Goal: Book appointment/travel/reservation

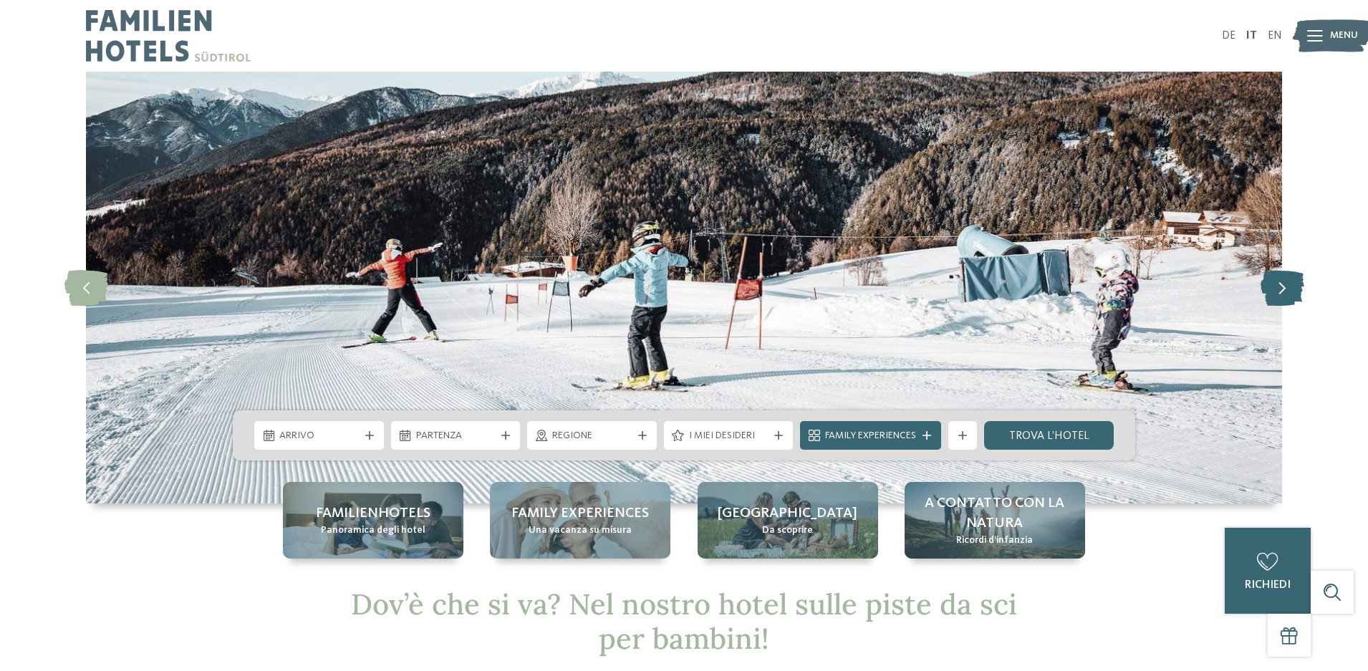
click at [1289, 292] on icon at bounding box center [1283, 287] width 44 height 36
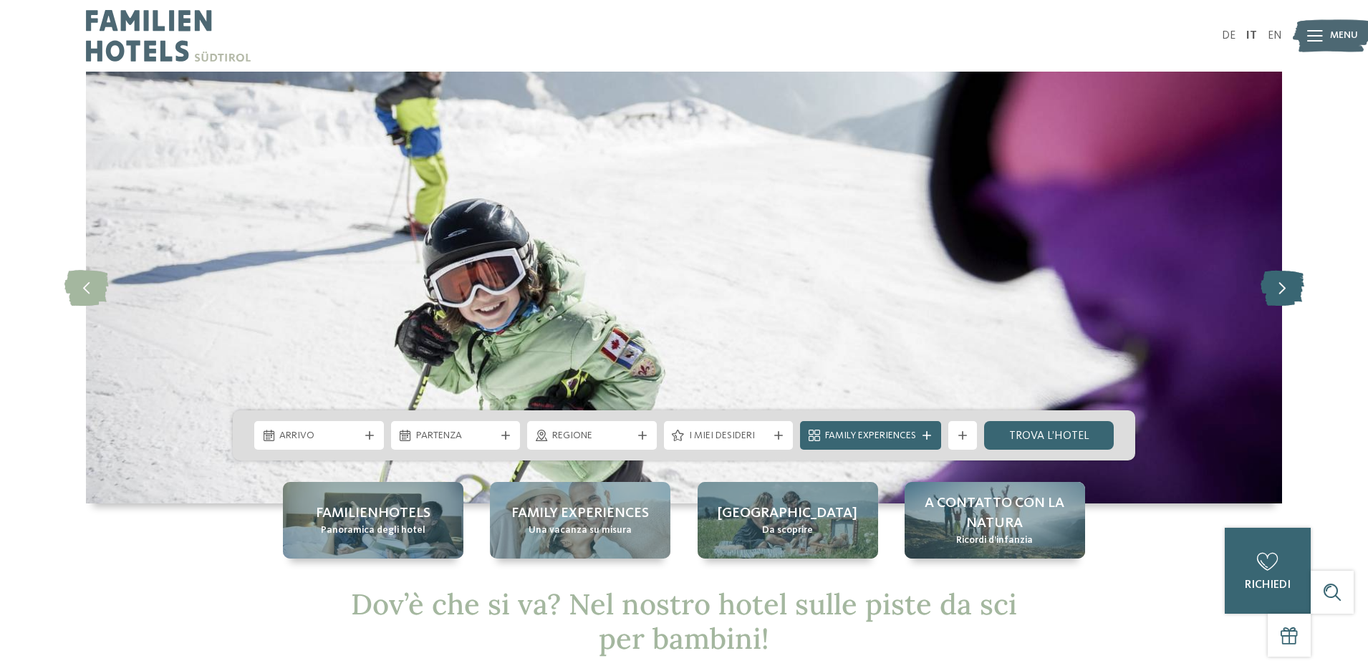
click at [1289, 292] on icon at bounding box center [1283, 287] width 44 height 36
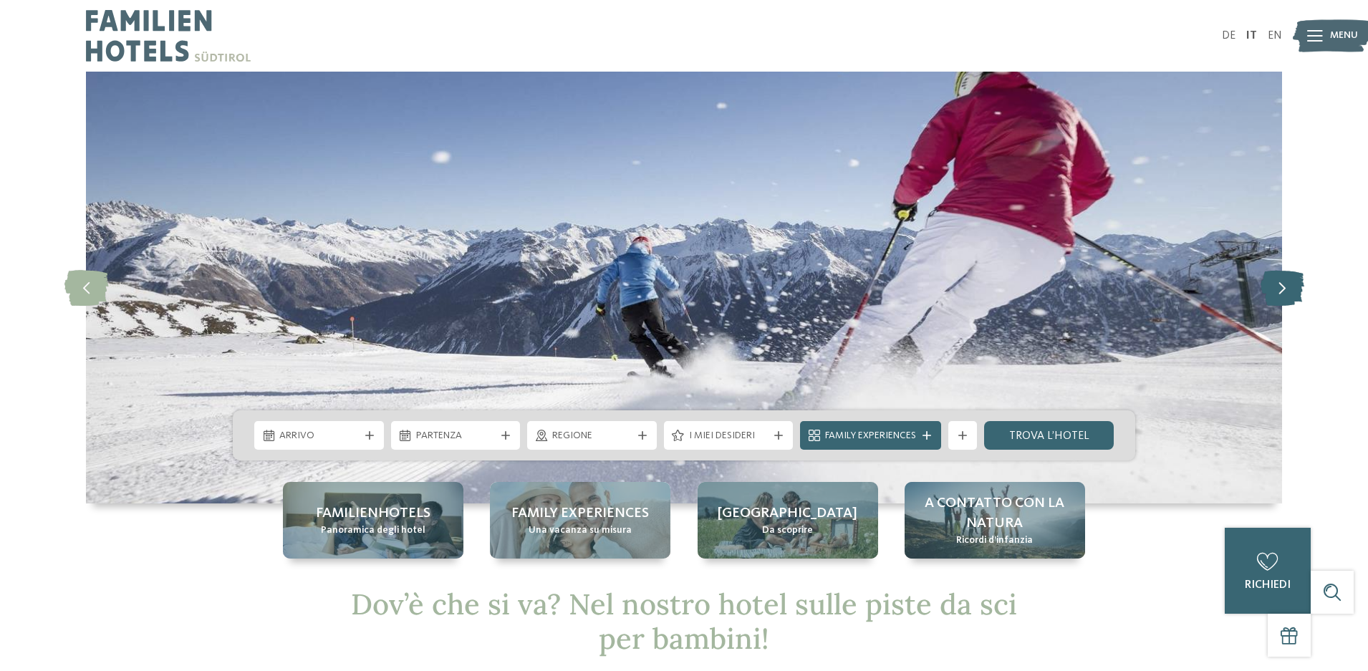
click at [1289, 292] on icon at bounding box center [1283, 287] width 44 height 36
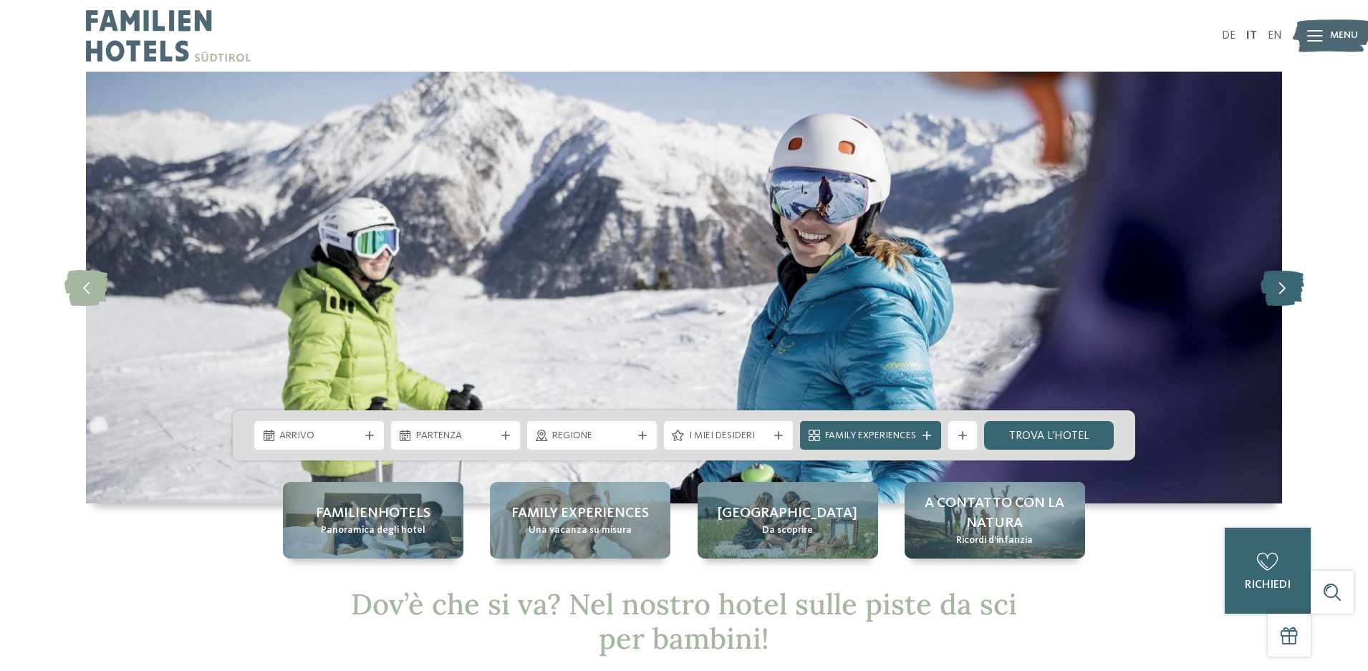
click at [1289, 292] on icon at bounding box center [1283, 287] width 44 height 36
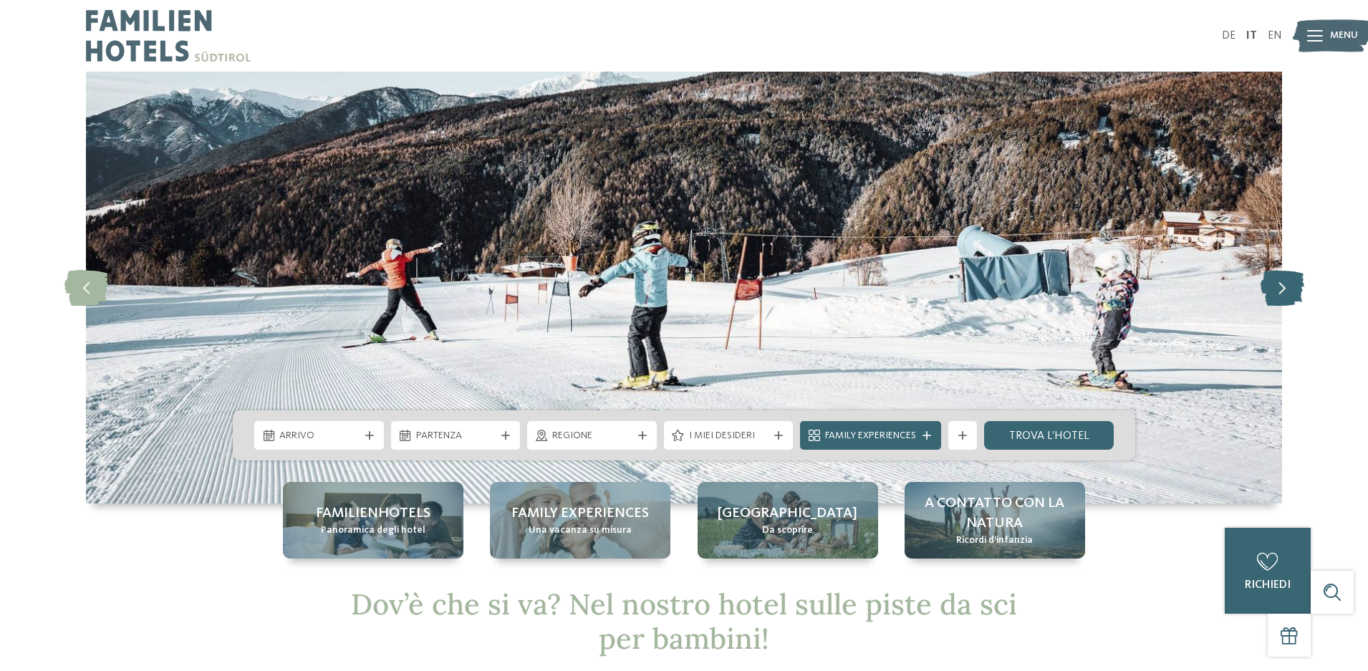
click at [1289, 292] on icon at bounding box center [1283, 287] width 44 height 36
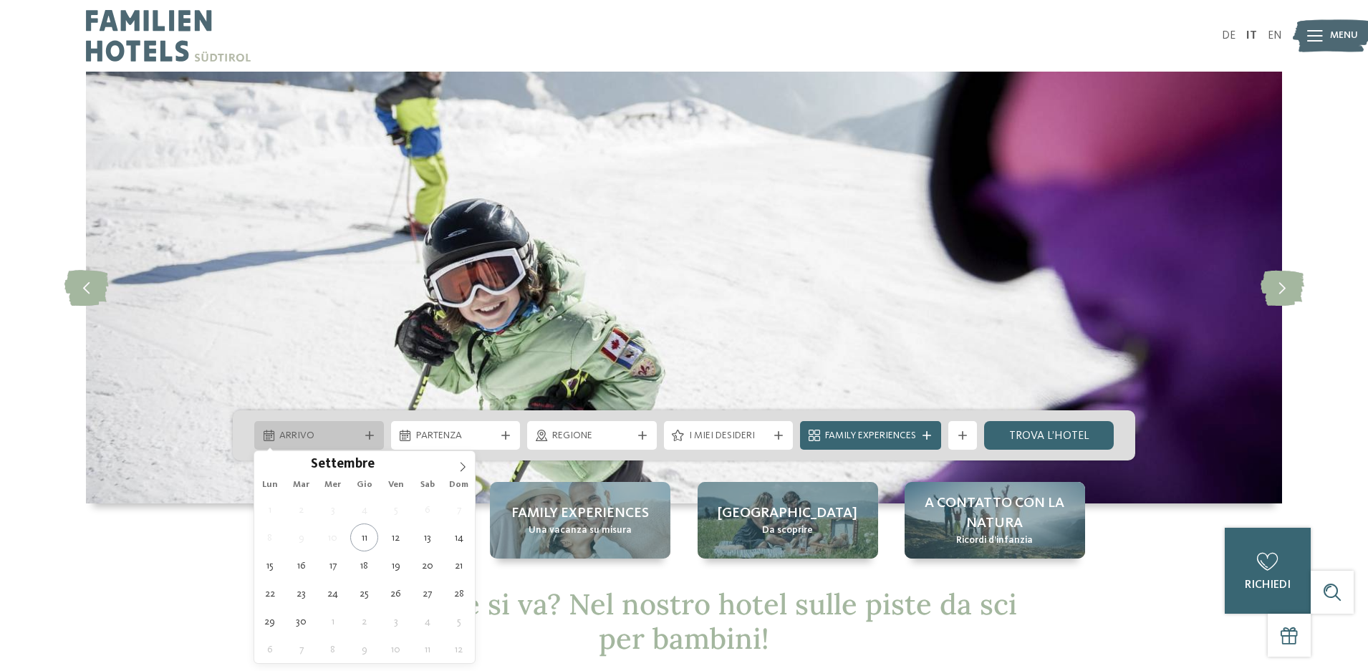
click at [375, 436] on div at bounding box center [369, 435] width 14 height 9
click at [463, 465] on icon at bounding box center [463, 467] width 5 height 9
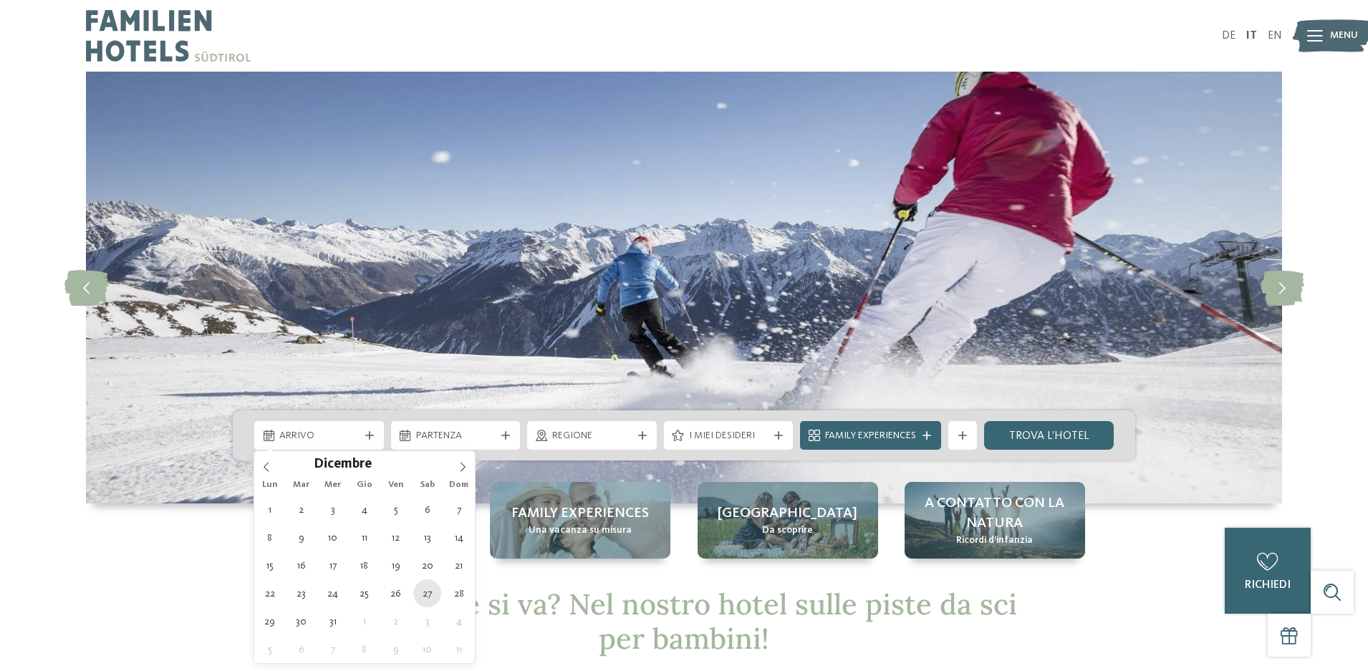
type div "[DATE]"
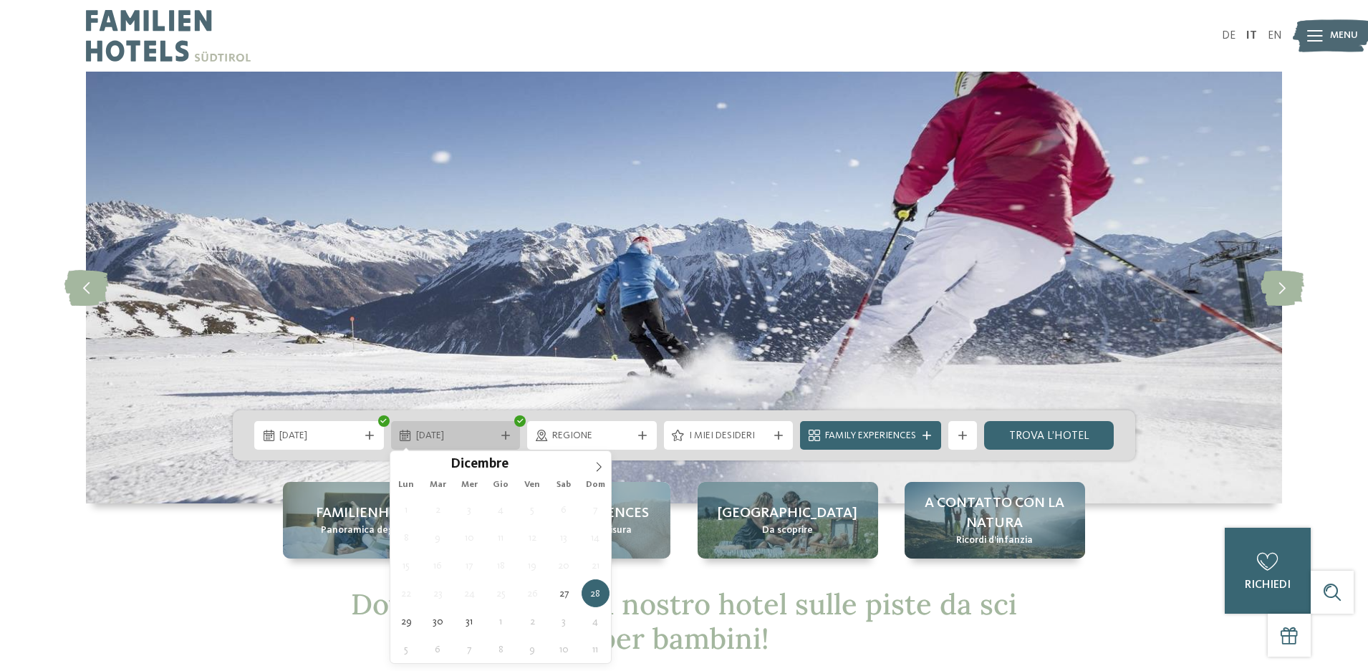
click at [508, 441] on div "[DATE]" at bounding box center [456, 435] width 130 height 29
type input "****"
click at [602, 468] on icon at bounding box center [599, 467] width 10 height 10
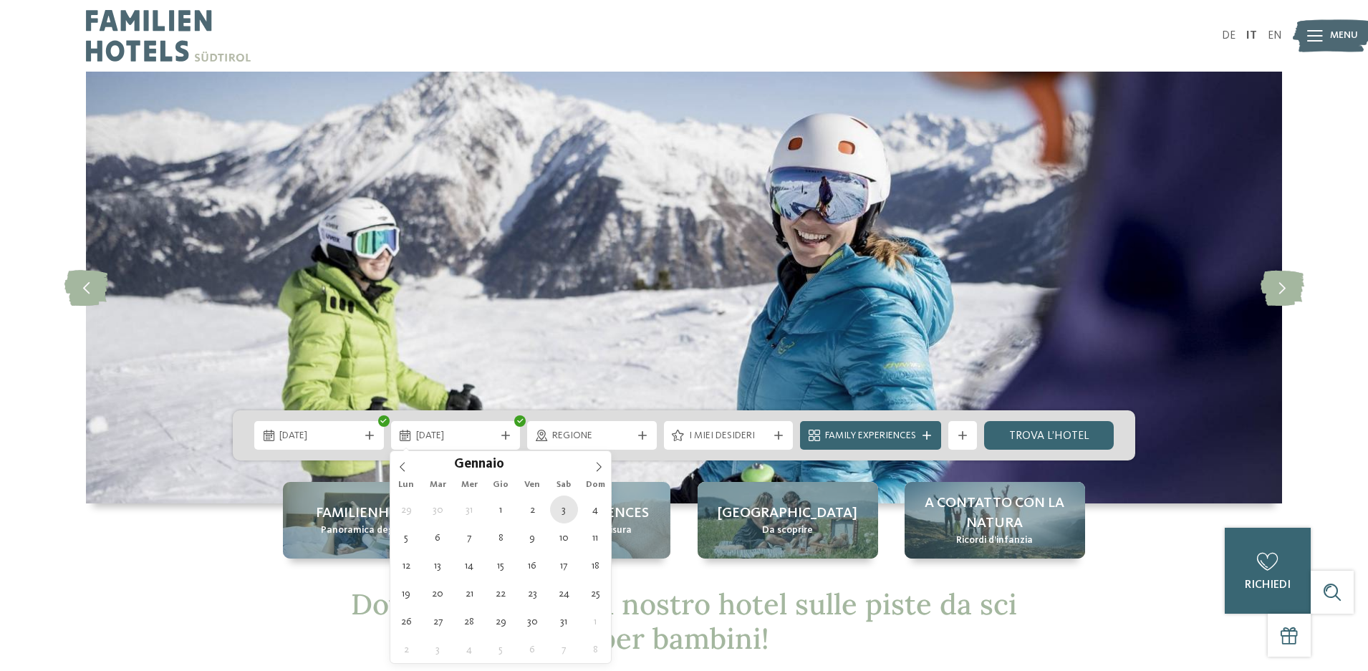
type div "[DATE]"
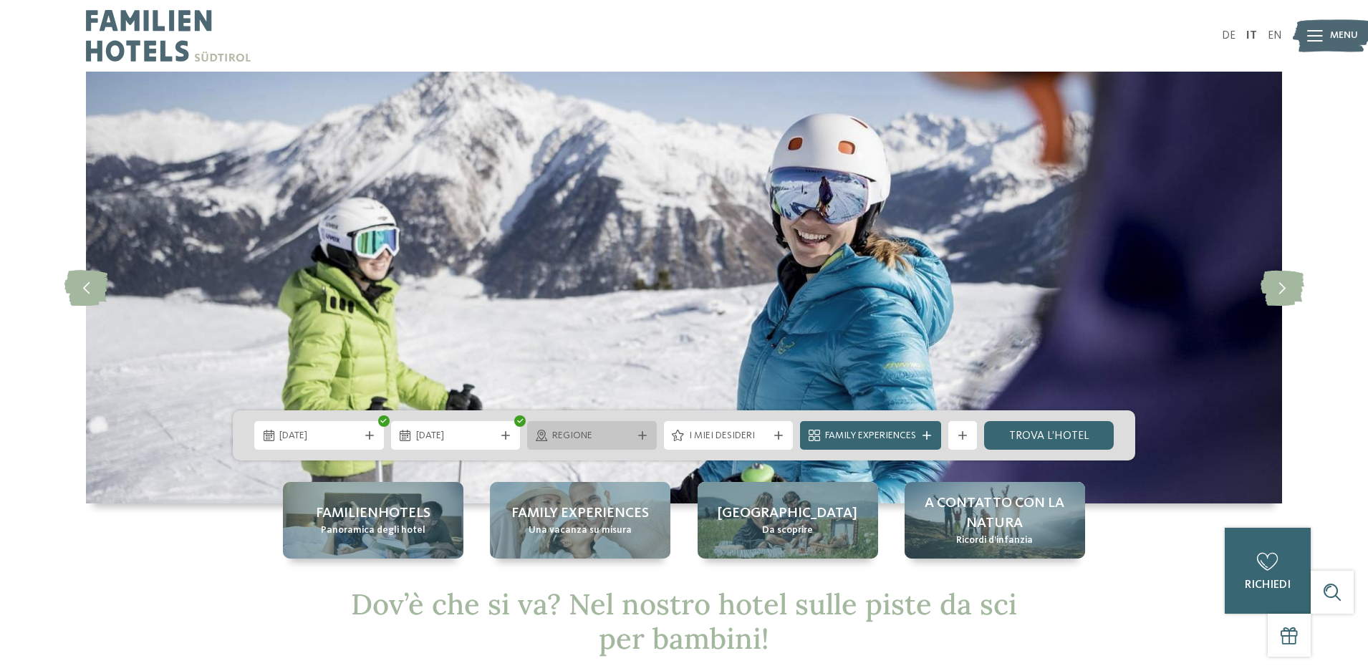
click at [642, 434] on icon at bounding box center [642, 435] width 9 height 9
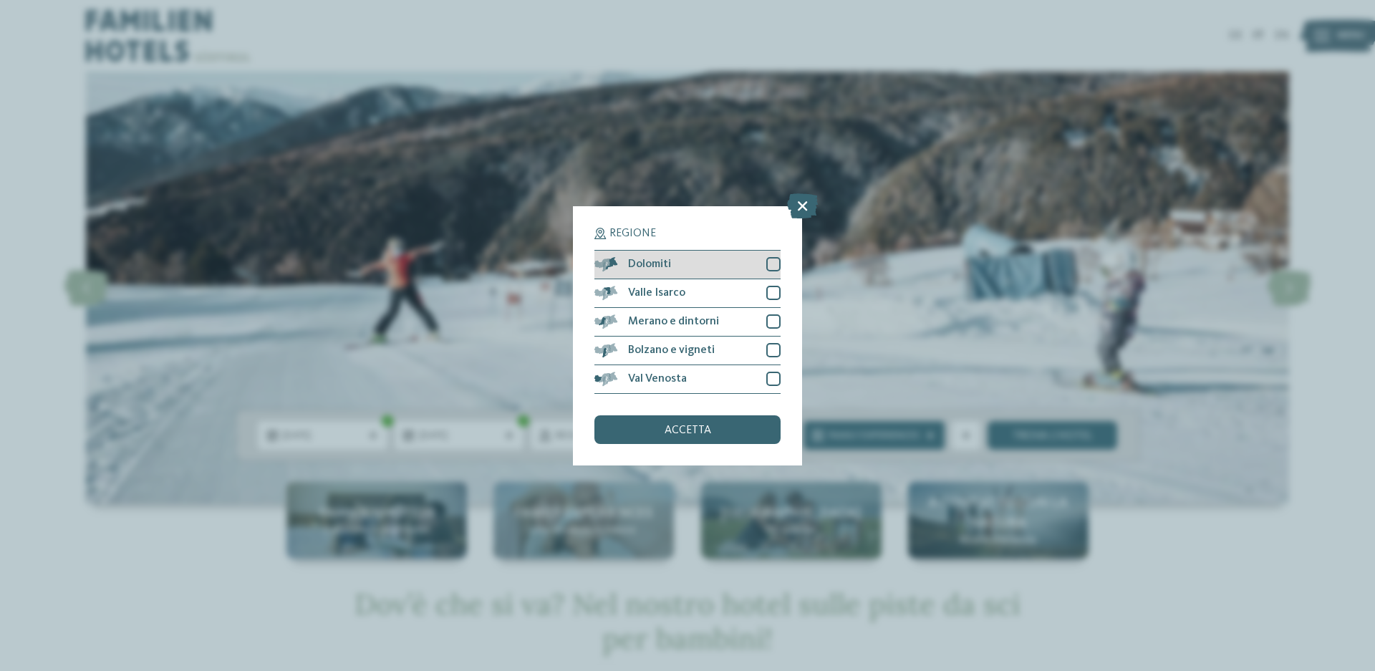
click at [772, 266] on div at bounding box center [773, 264] width 14 height 14
click at [717, 428] on div "accetta" at bounding box center [688, 429] width 186 height 29
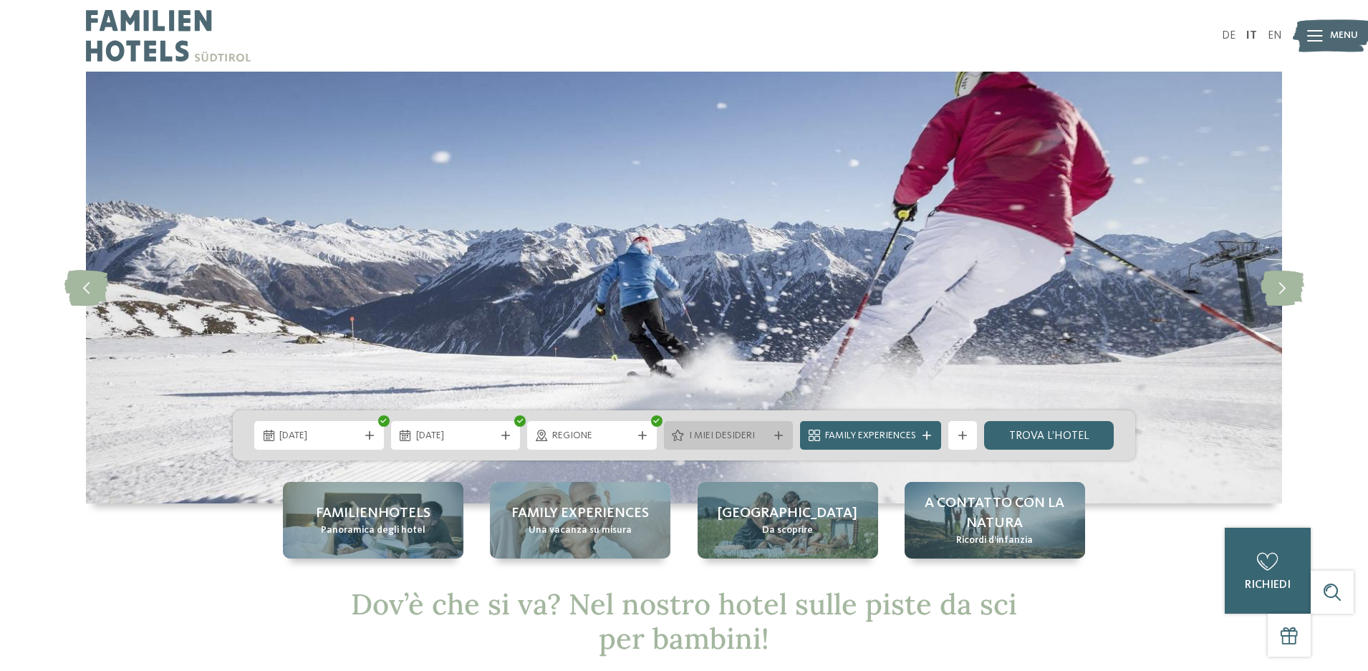
click at [780, 439] on icon at bounding box center [778, 435] width 9 height 9
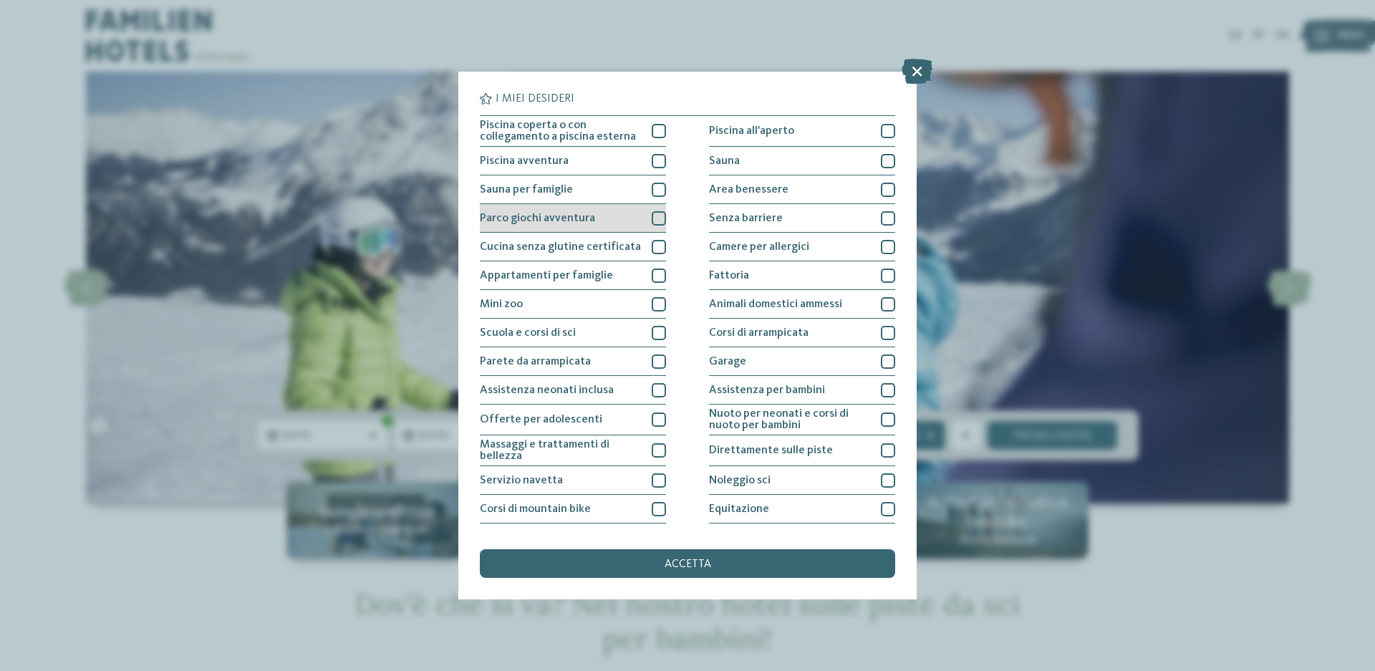
click at [658, 218] on div at bounding box center [659, 218] width 14 height 14
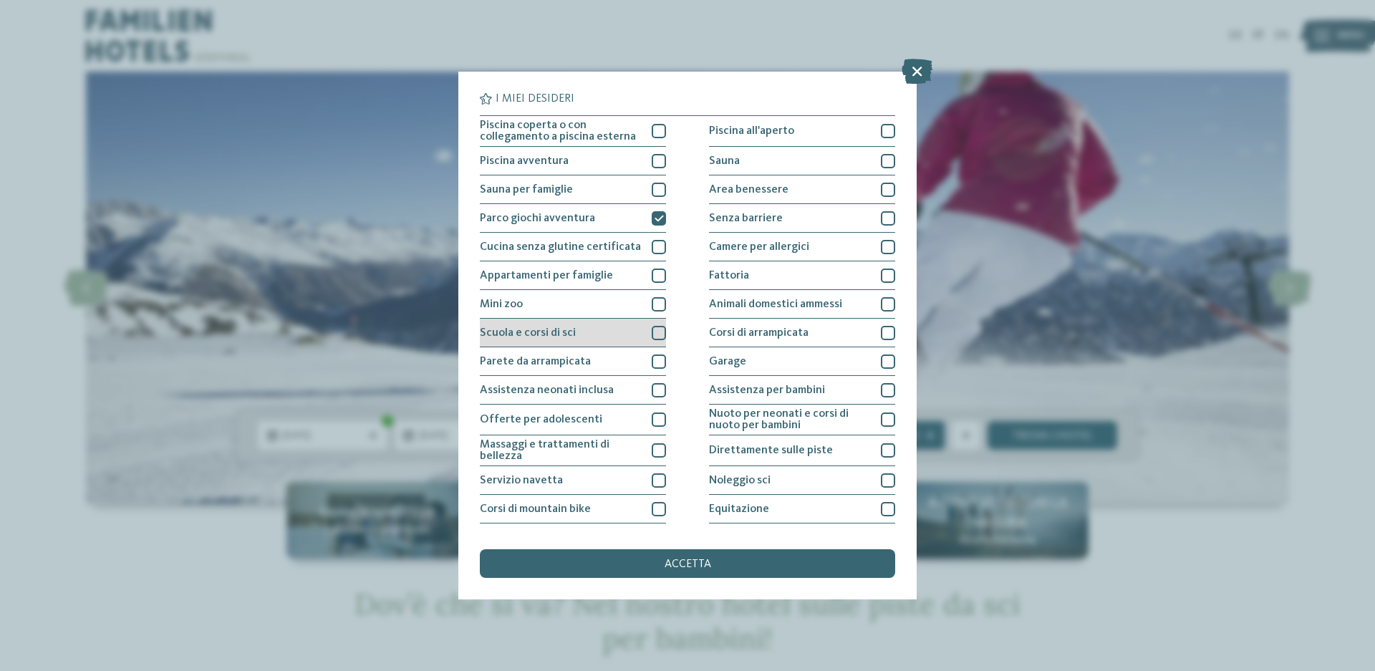
click at [660, 331] on div at bounding box center [659, 333] width 14 height 14
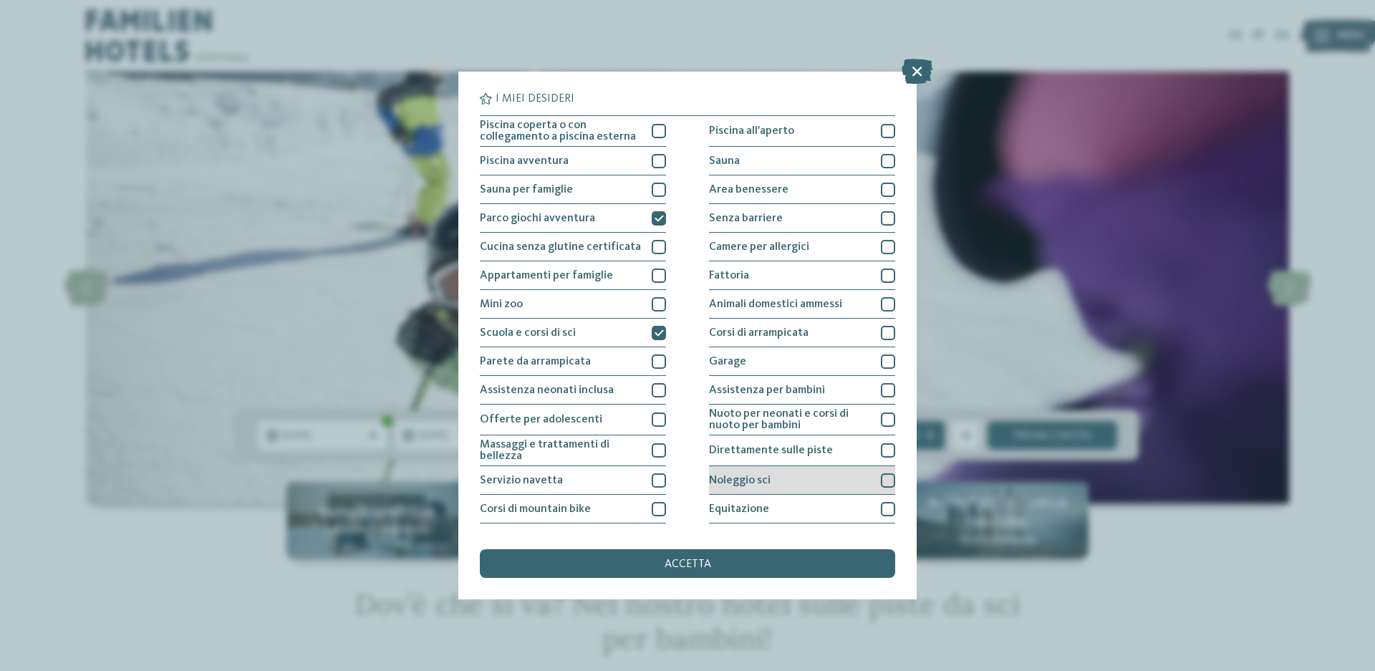
click at [884, 487] on div at bounding box center [888, 480] width 14 height 14
click at [693, 565] on span "accetta" at bounding box center [688, 564] width 47 height 11
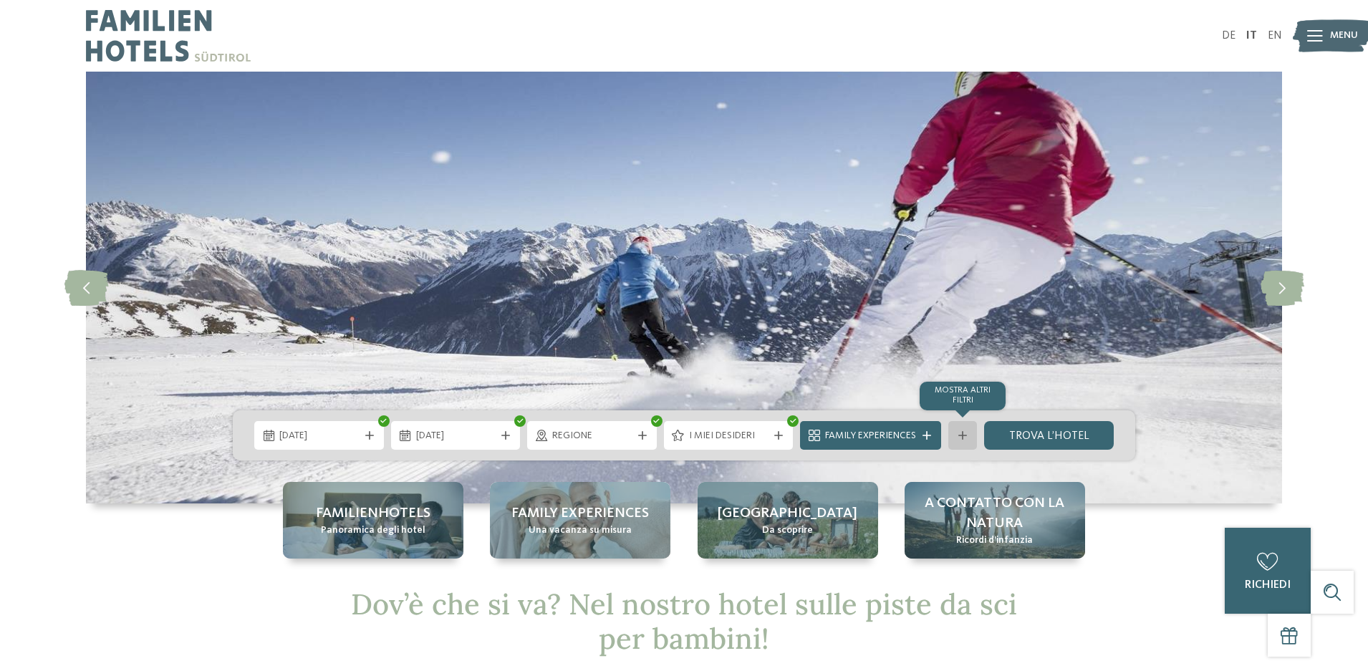
click at [964, 433] on icon at bounding box center [962, 435] width 9 height 9
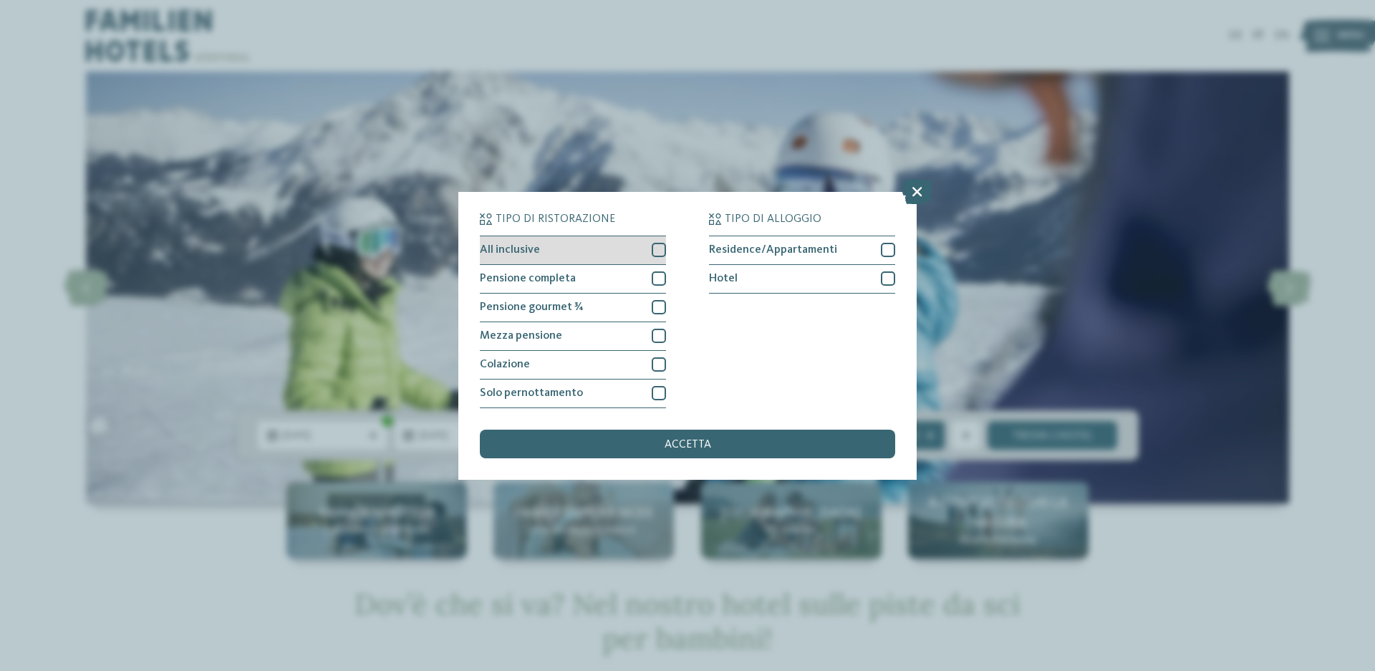
click at [661, 250] on div at bounding box center [659, 250] width 14 height 14
click at [661, 250] on icon at bounding box center [659, 250] width 9 height 9
click at [657, 278] on div at bounding box center [659, 278] width 14 height 14
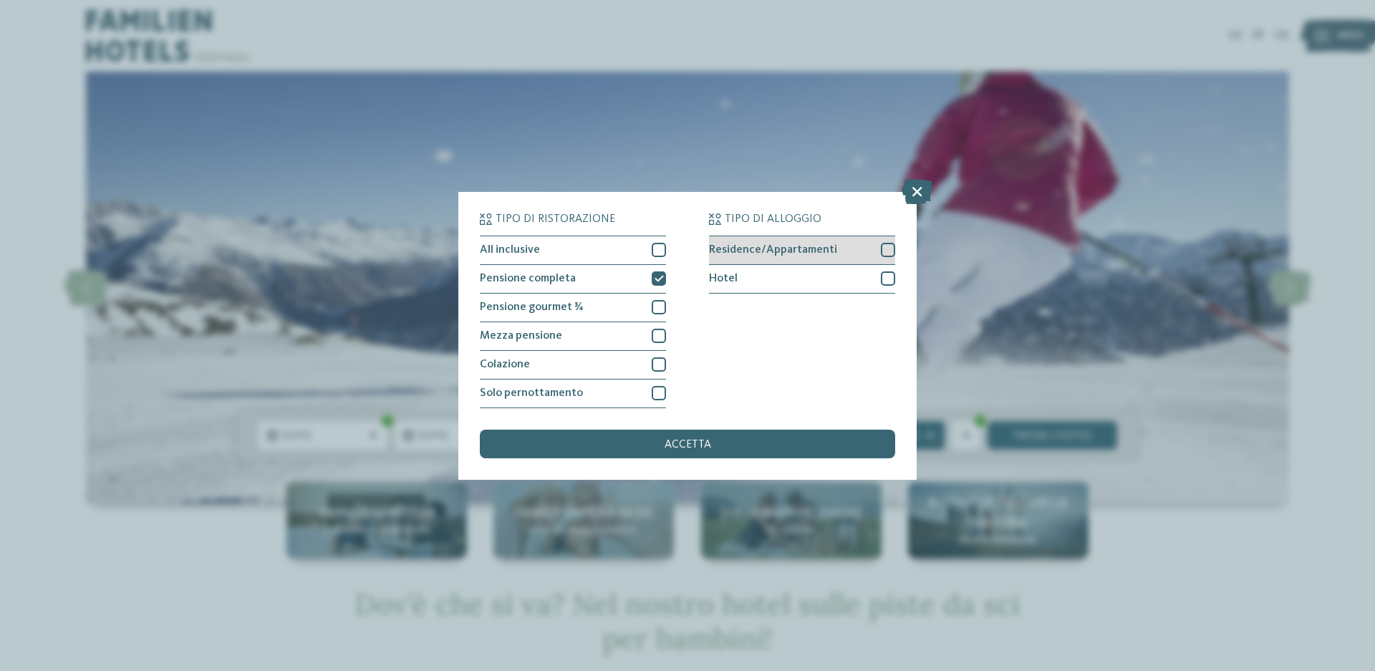
click at [893, 252] on div at bounding box center [888, 250] width 14 height 14
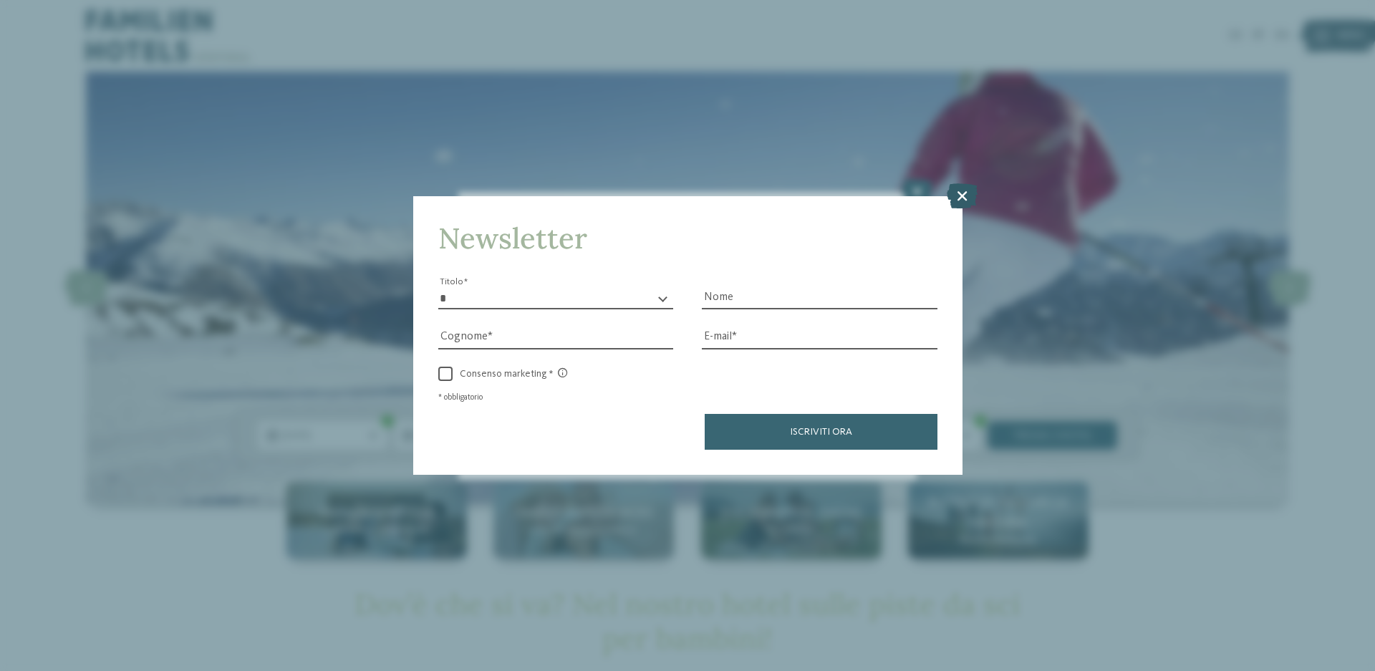
click at [968, 200] on icon at bounding box center [962, 195] width 31 height 25
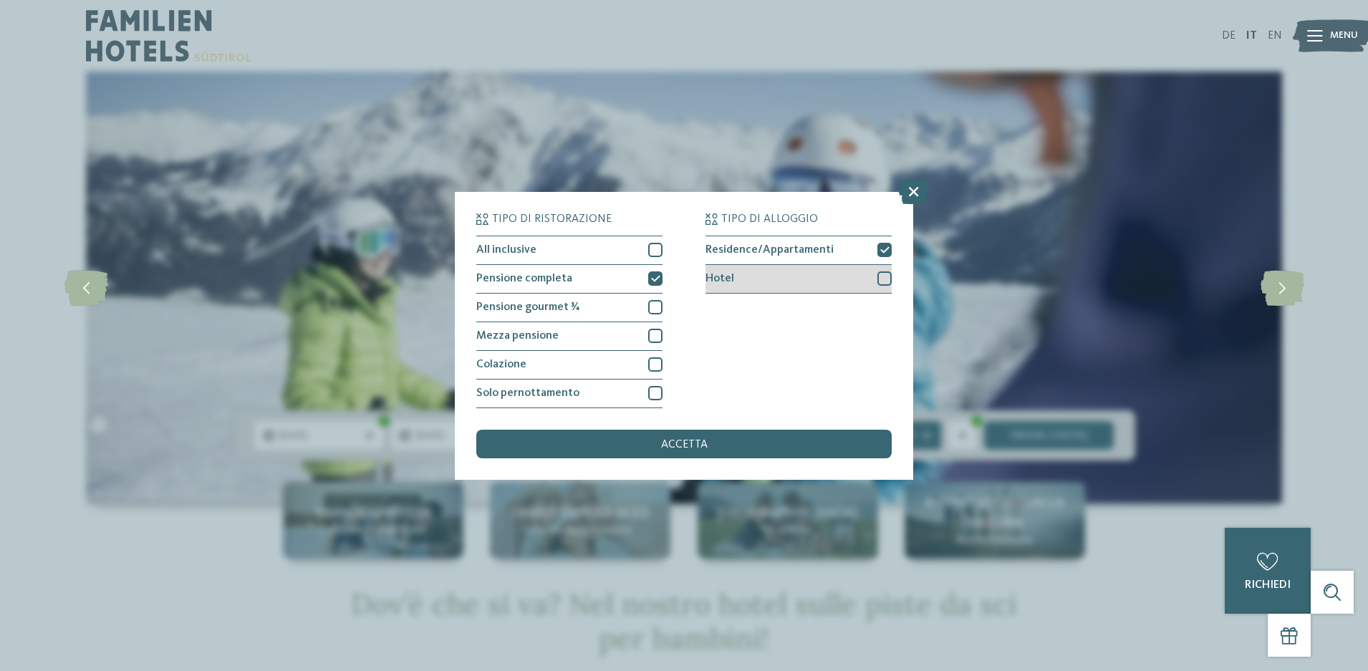
click at [882, 278] on div at bounding box center [884, 278] width 14 height 14
click at [882, 250] on icon at bounding box center [884, 250] width 9 height 9
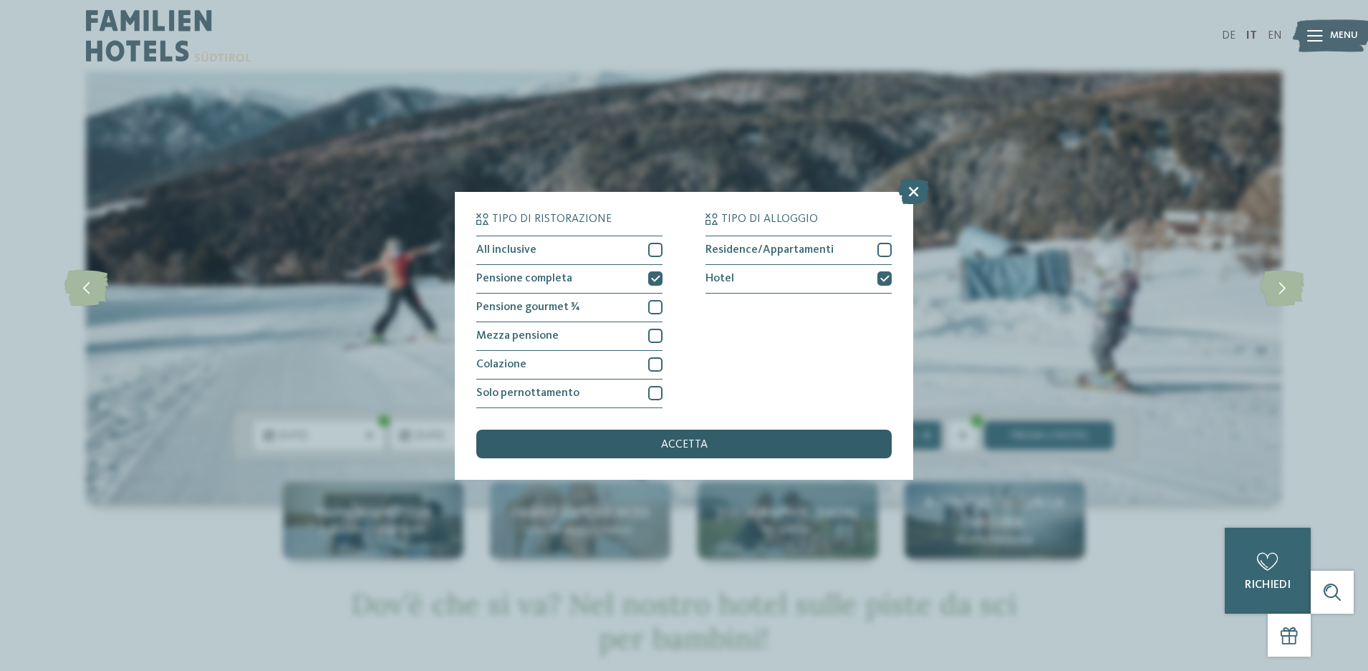
click at [718, 444] on div "accetta" at bounding box center [683, 444] width 415 height 29
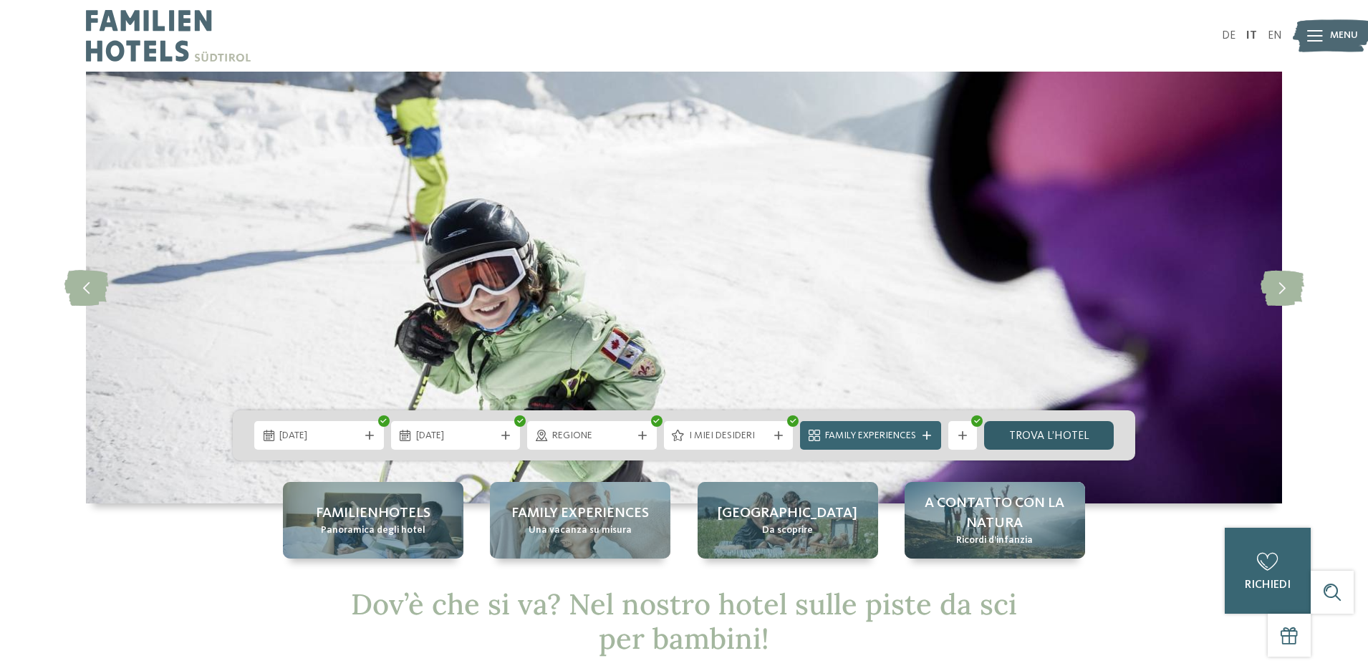
click at [1072, 434] on link "trova l’hotel" at bounding box center [1049, 435] width 130 height 29
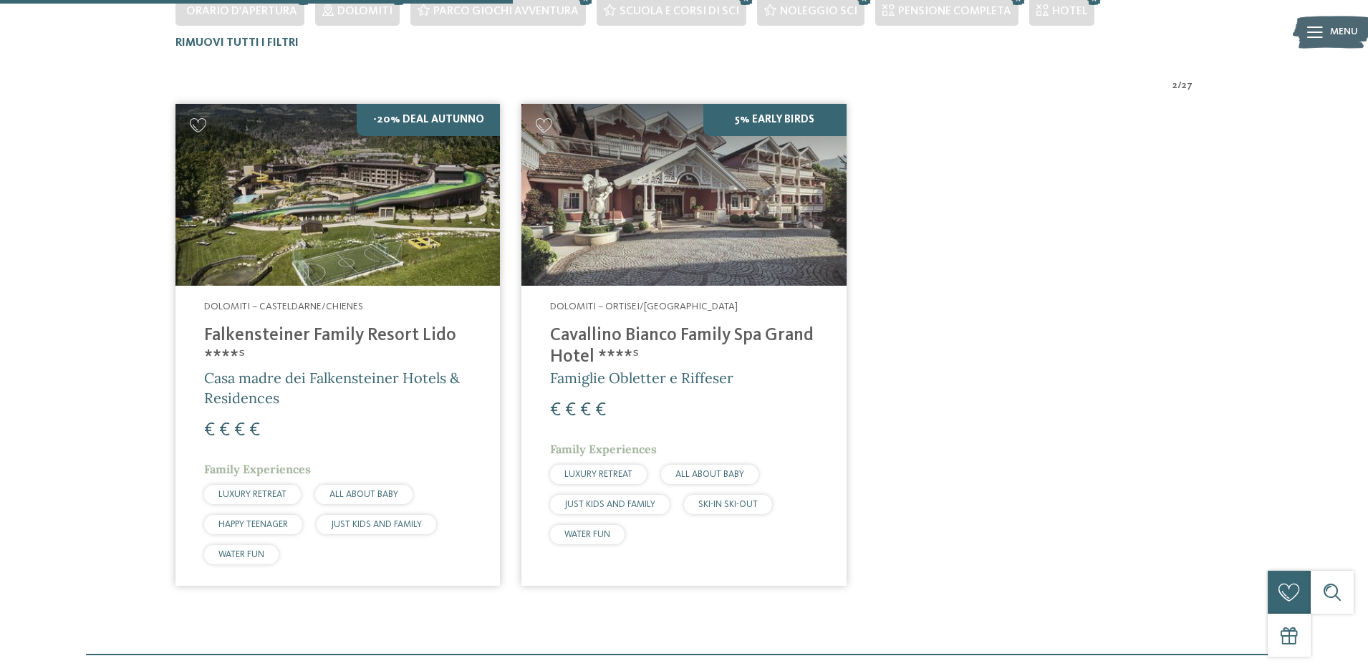
scroll to position [469, 0]
